Goal: Check status

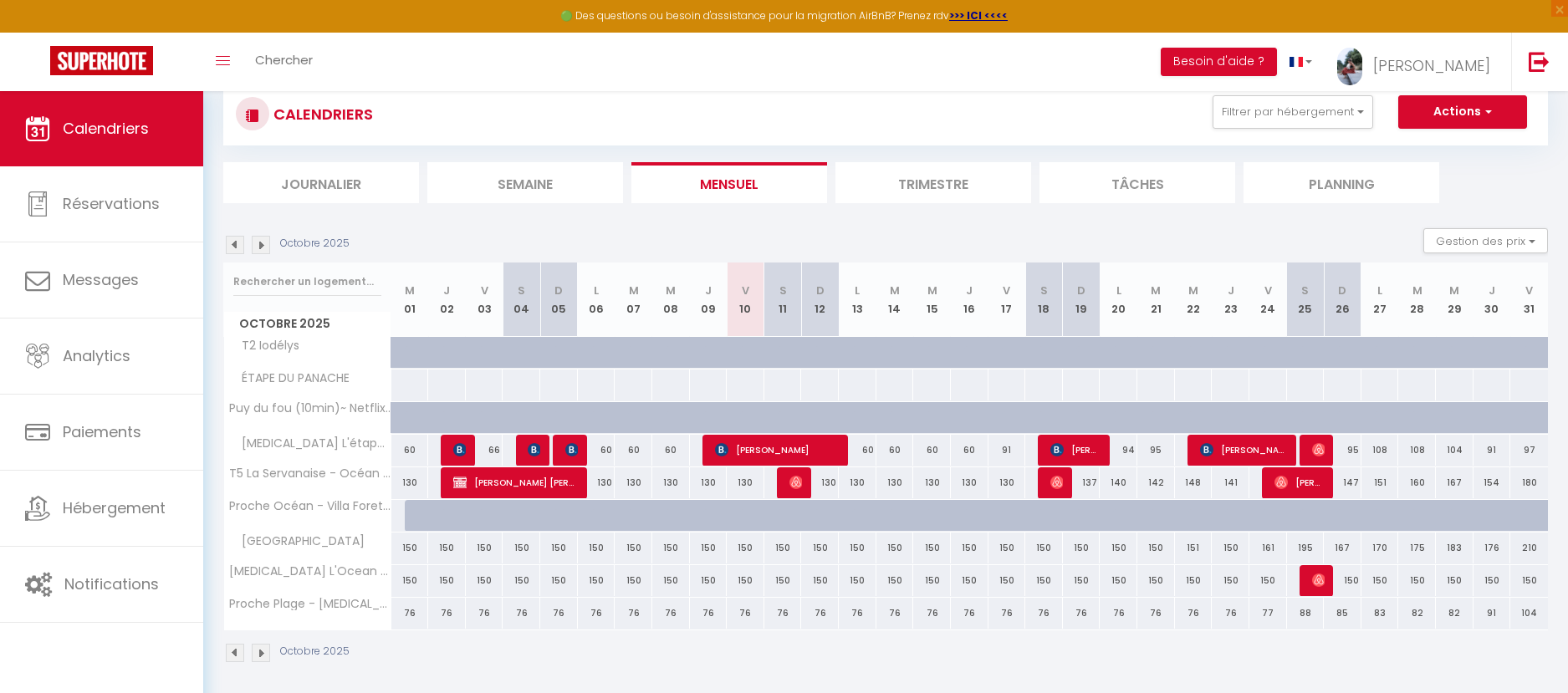
scroll to position [122, 0]
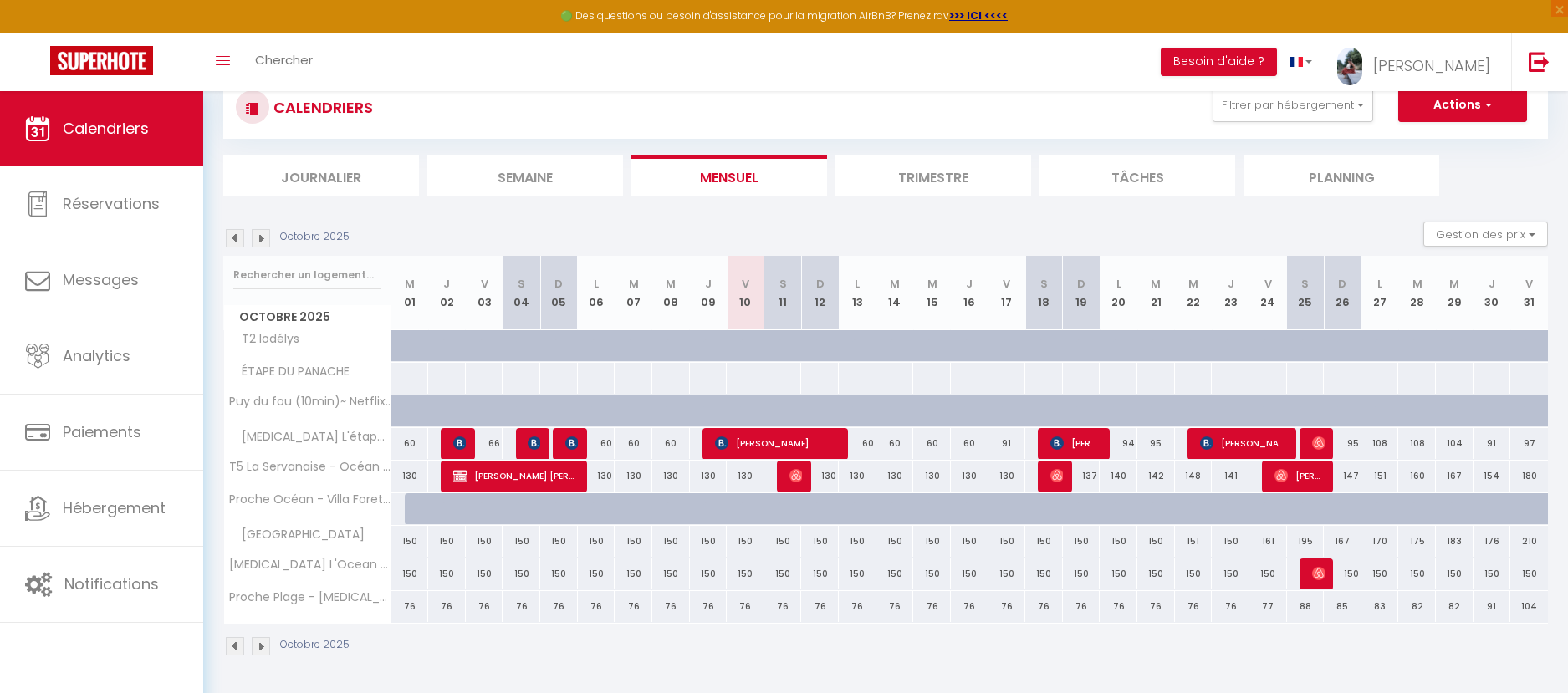
click at [265, 244] on img at bounding box center [260, 238] width 18 height 18
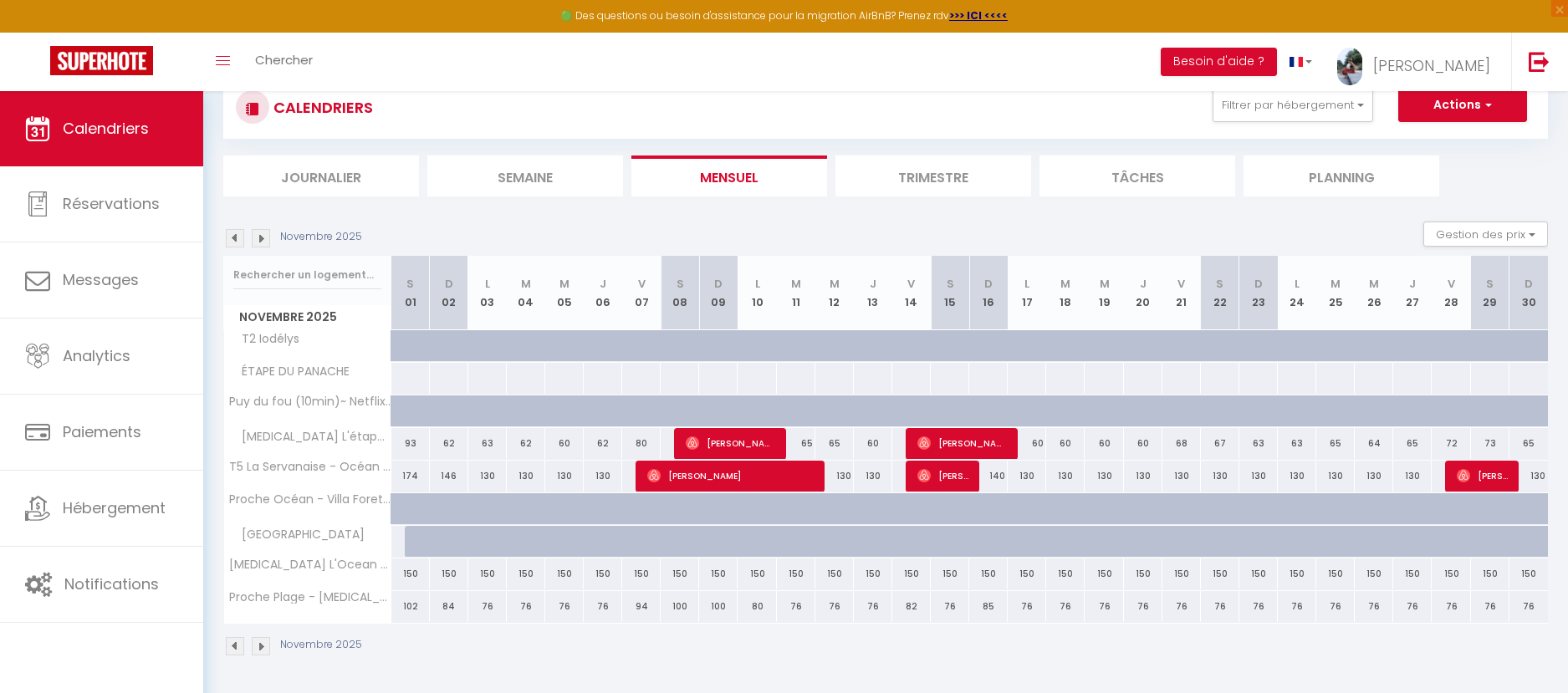
click at [496, 654] on div "Novembre 2025" at bounding box center [885, 648] width 1324 height 49
click at [234, 234] on img at bounding box center [234, 238] width 18 height 18
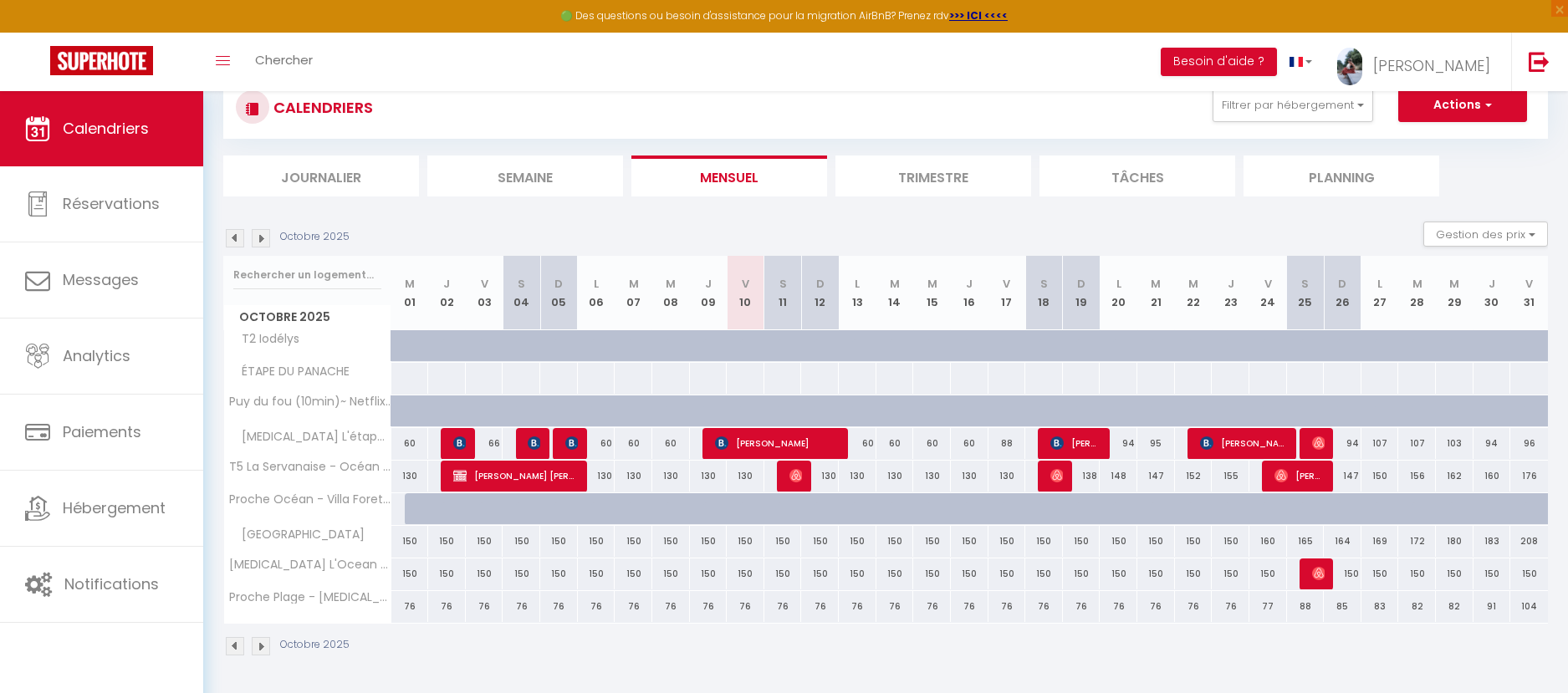
click at [854, 230] on div "Octobre 2025 Gestion des prix Nb Nuits minimum Règles Disponibilité" at bounding box center [885, 239] width 1324 height 34
click at [802, 448] on span "[PERSON_NAME]" at bounding box center [778, 443] width 125 height 32
select select "OK"
select select "KO"
select select "1"
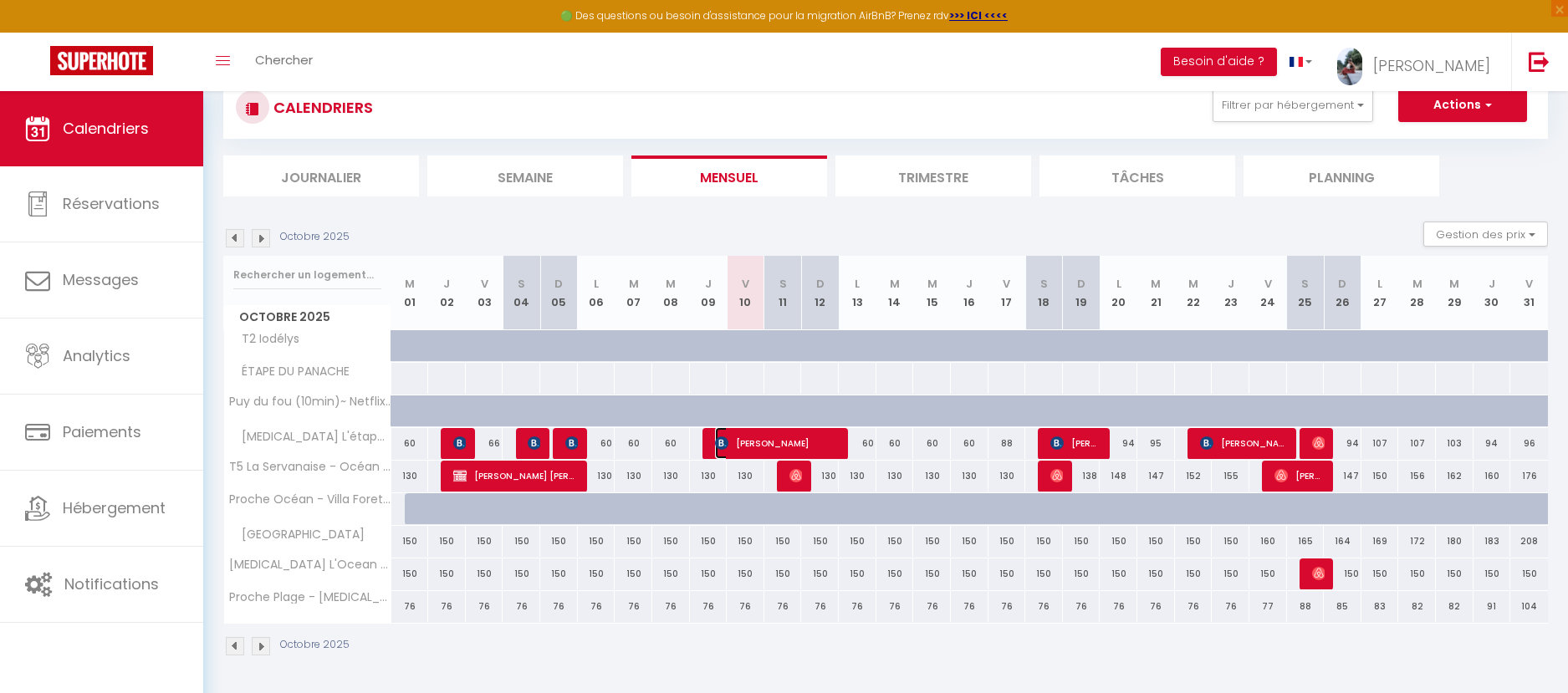
select select "0"
select select "1"
select select
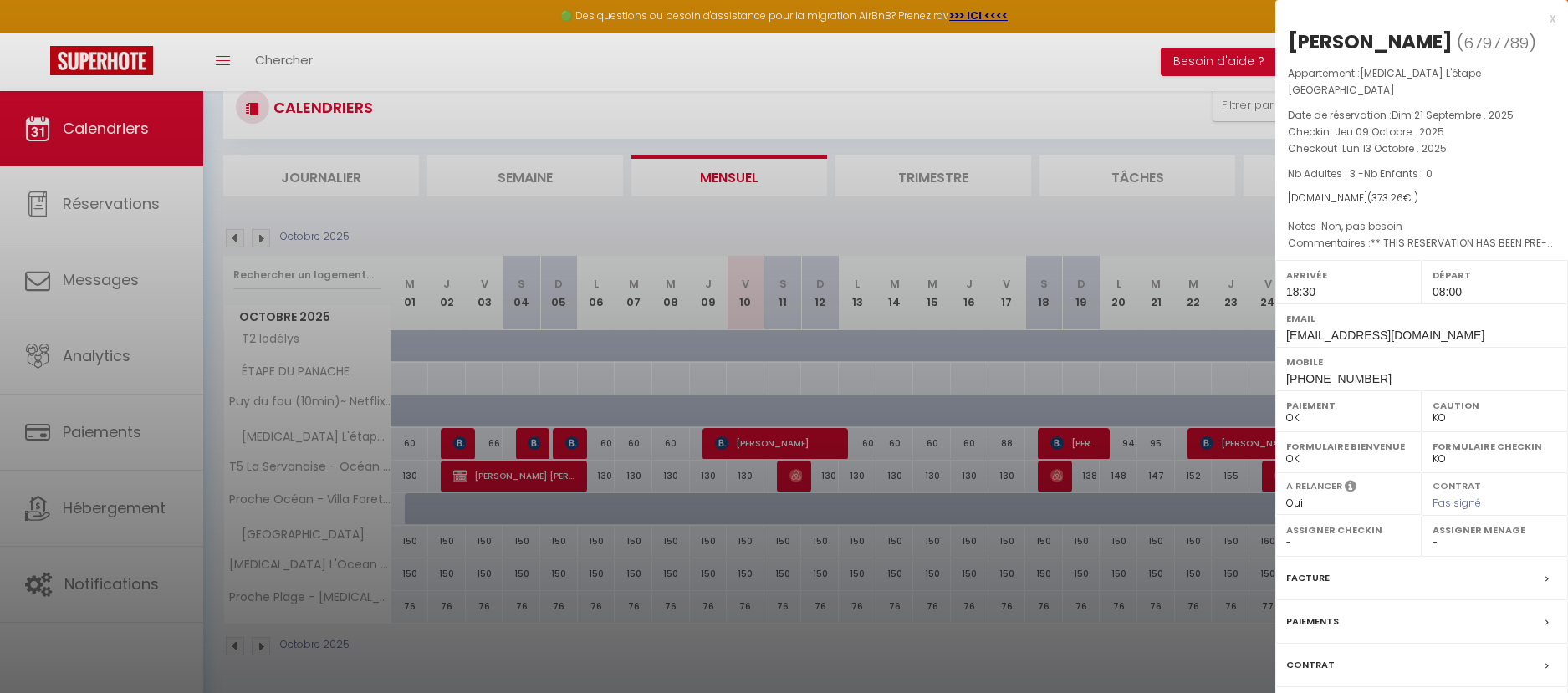
click at [861, 223] on div at bounding box center [784, 346] width 1568 height 693
